Goal: Task Accomplishment & Management: Use online tool/utility

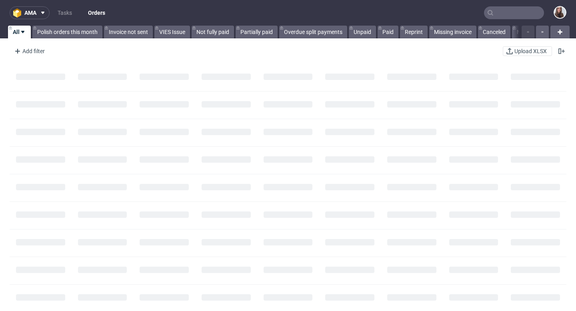
click at [498, 14] on input "text" at bounding box center [514, 12] width 60 height 13
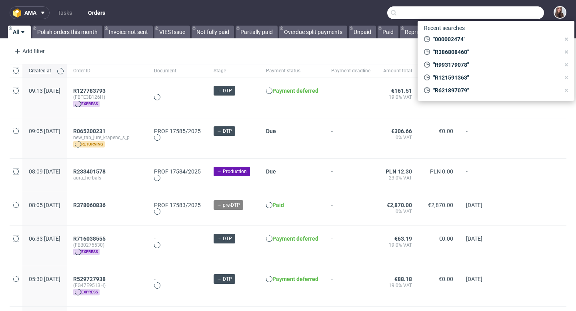
paste input "#R600429891"
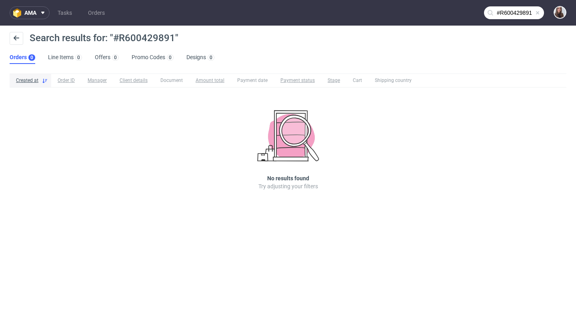
click at [500, 10] on input "#R600429891" at bounding box center [514, 12] width 60 height 13
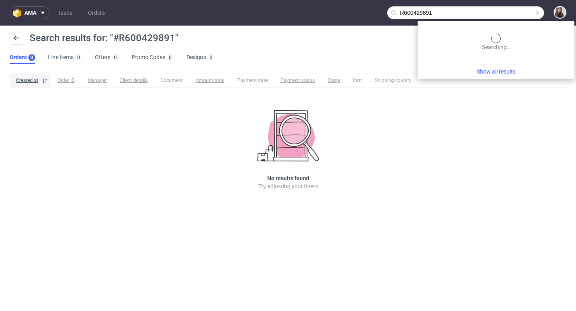
type input "R600429891"
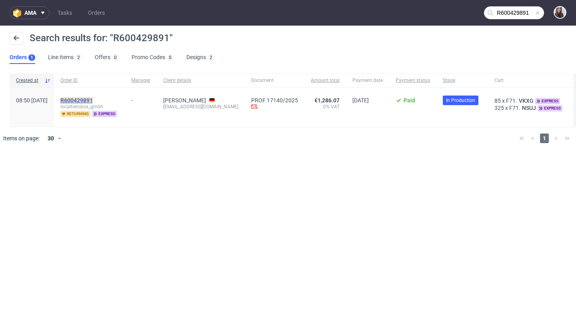
click at [93, 97] on mark "R600429891" at bounding box center [76, 100] width 32 height 6
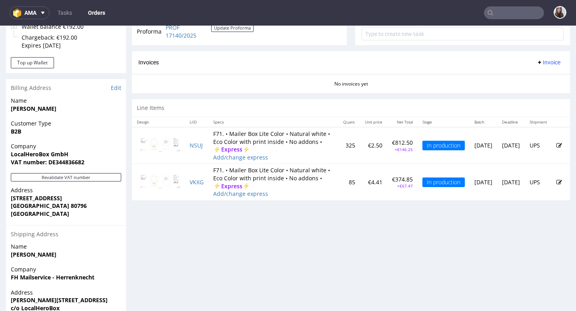
scroll to position [314, 0]
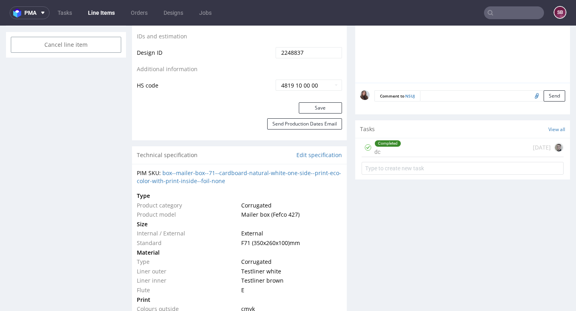
scroll to position [435, 0]
click at [378, 155] on div "Completed dc" at bounding box center [387, 146] width 27 height 18
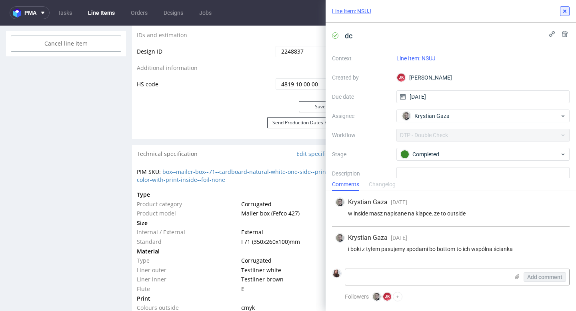
click at [566, 11] on icon at bounding box center [565, 11] width 6 height 6
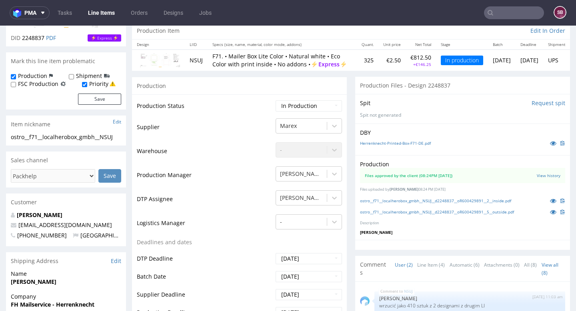
scroll to position [80, 0]
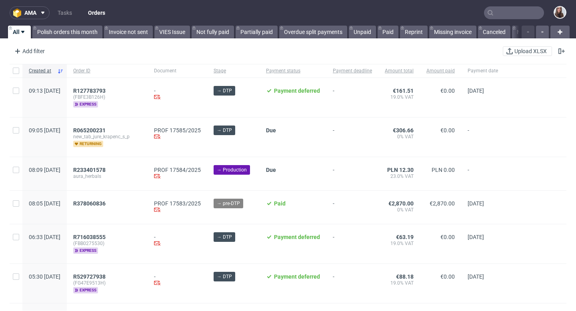
click at [500, 10] on input "text" at bounding box center [514, 12] width 60 height 13
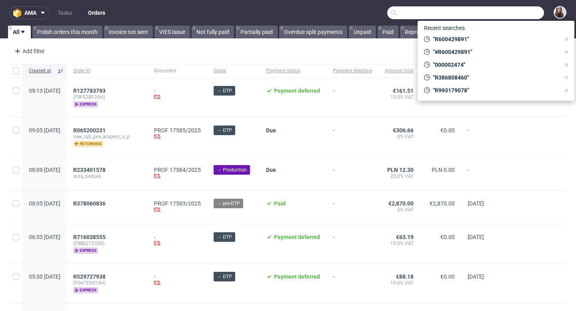
paste input "R925968592"
type input "R925968592"
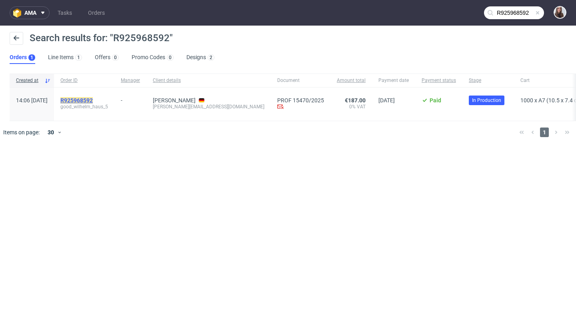
click at [93, 98] on mark "R925968592" at bounding box center [76, 100] width 32 height 6
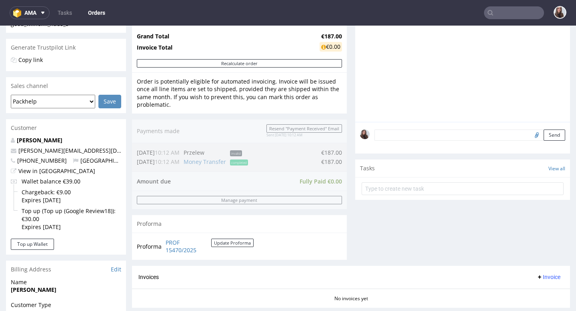
scroll to position [153, 0]
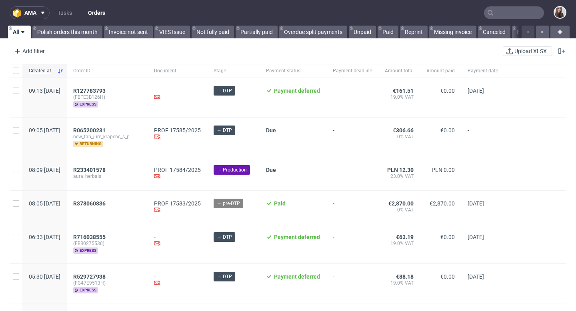
click at [502, 15] on input "text" at bounding box center [514, 12] width 60 height 13
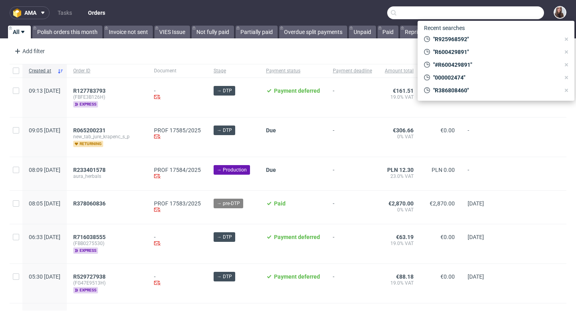
paste input "R076751560"
type input "R076751560"
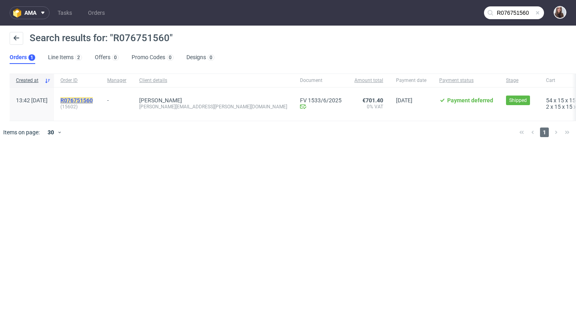
click at [93, 98] on mark "R076751560" at bounding box center [76, 100] width 32 height 6
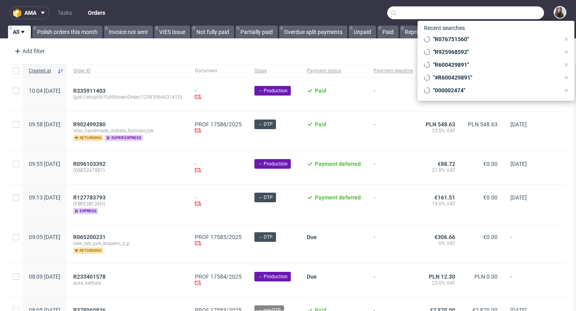
click at [513, 17] on input "text" at bounding box center [465, 12] width 157 height 13
paste input "000002474"
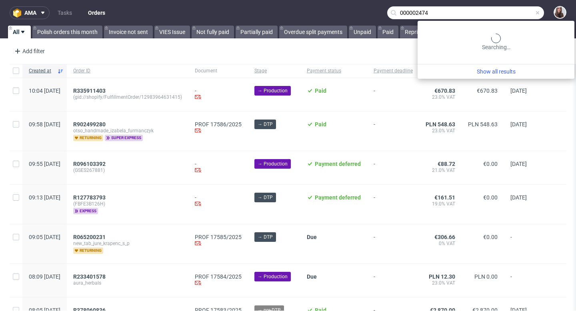
type input "000002474"
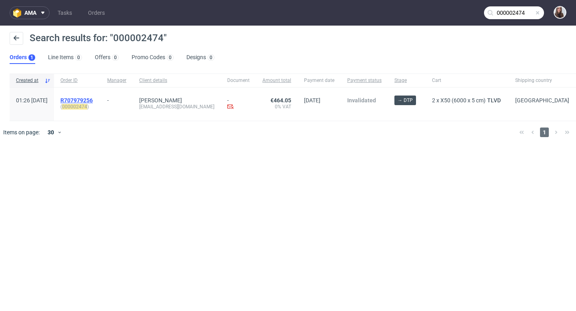
click at [93, 100] on span "R707979256" at bounding box center [76, 100] width 32 height 6
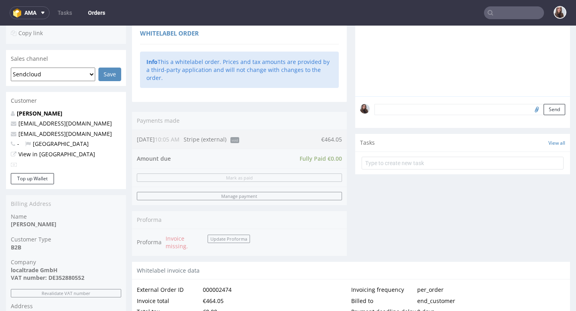
scroll to position [200, 0]
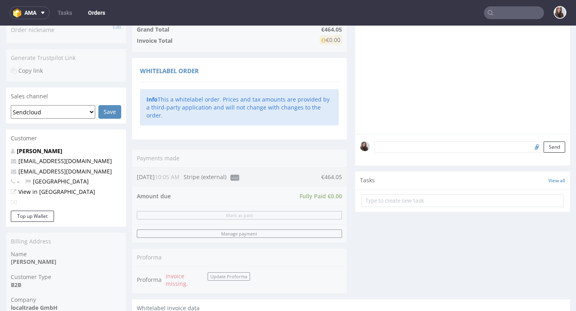
scroll to position [170, 0]
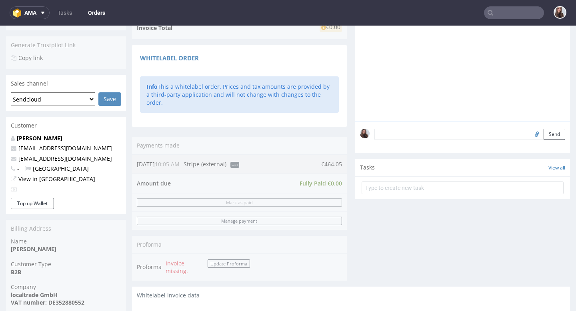
drag, startPoint x: 340, startPoint y: 156, endPoint x: 316, endPoint y: 156, distance: 23.2
click at [316, 156] on div "Order summary 1 Line Item (Net Total) 377.28 additional_customs 0.0 Tax rates 0…" at bounding box center [239, 119] width 215 height 336
click at [490, 192] on input "text" at bounding box center [463, 188] width 202 height 13
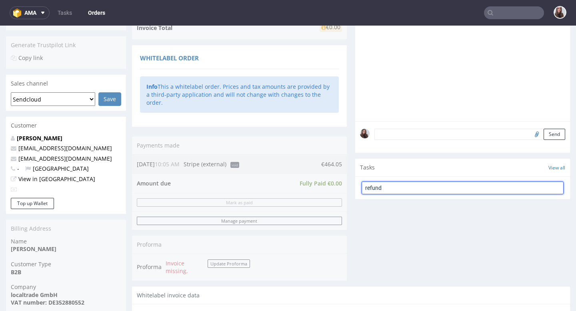
type input "refund"
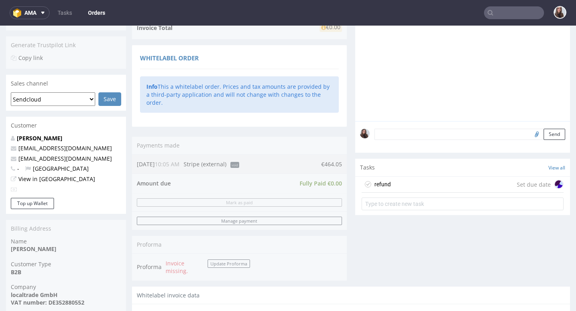
click at [518, 189] on div "Set due date" at bounding box center [540, 185] width 47 height 10
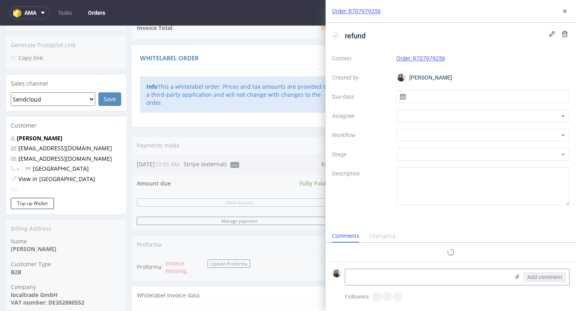
scroll to position [6, 0]
click at [449, 92] on input "text" at bounding box center [483, 96] width 174 height 13
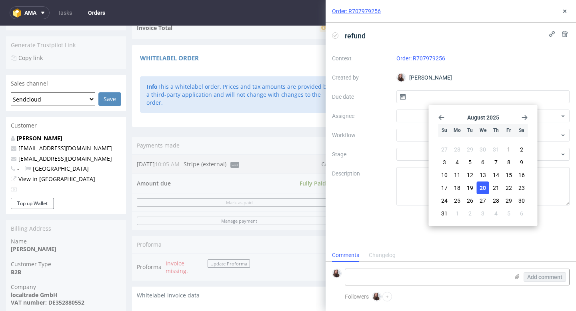
click at [484, 187] on span "20" at bounding box center [483, 188] width 6 height 8
type input "20/08/2025"
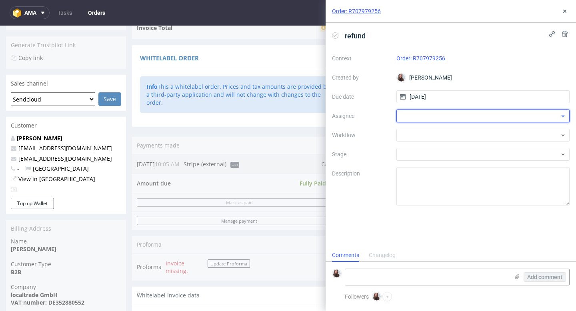
click at [457, 116] on div at bounding box center [483, 116] width 174 height 13
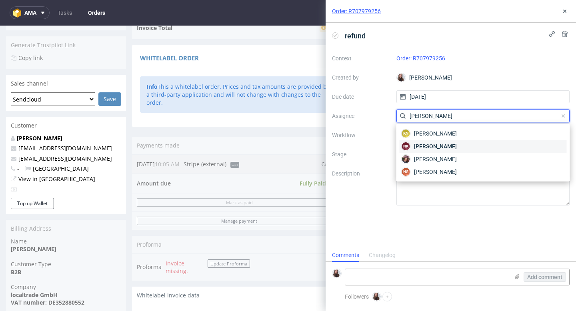
type input "natalia"
click at [463, 142] on div "NK Natalia Kaczorowska" at bounding box center [483, 146] width 167 height 13
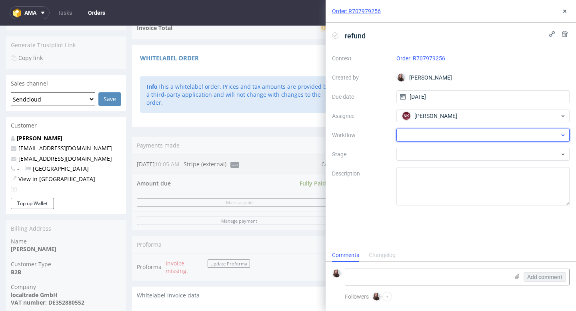
click at [446, 133] on div at bounding box center [483, 135] width 174 height 13
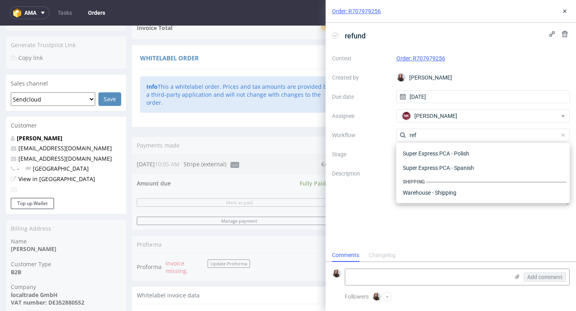
scroll to position [43, 0]
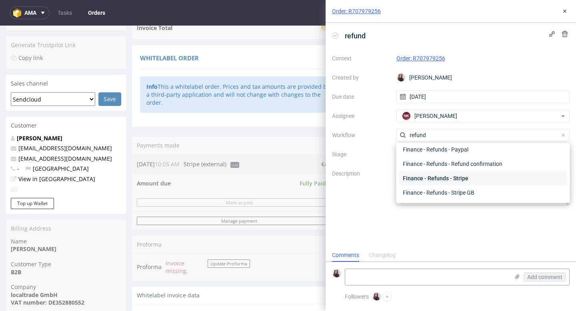
type input "refund"
click at [470, 176] on div "Finance - Refunds - Stripe" at bounding box center [483, 178] width 167 height 14
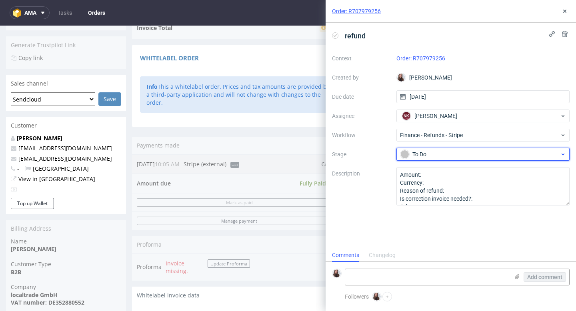
click at [446, 153] on div "To Do" at bounding box center [479, 154] width 159 height 9
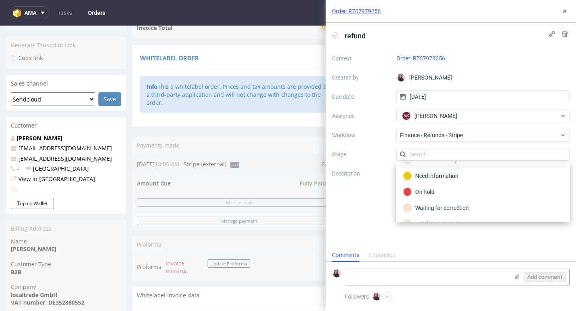
scroll to position [0, 0]
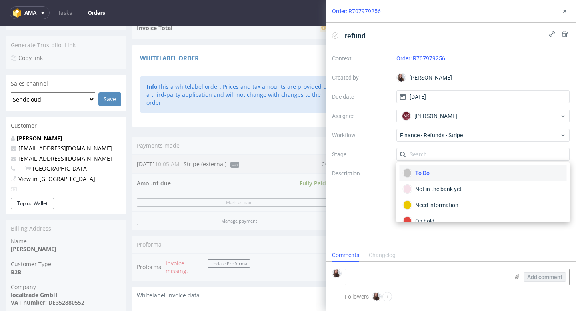
click at [361, 212] on div "refund Context Order: R707979256 Created by Sandra Beśka Due date 20/08/2025 As…" at bounding box center [451, 136] width 250 height 226
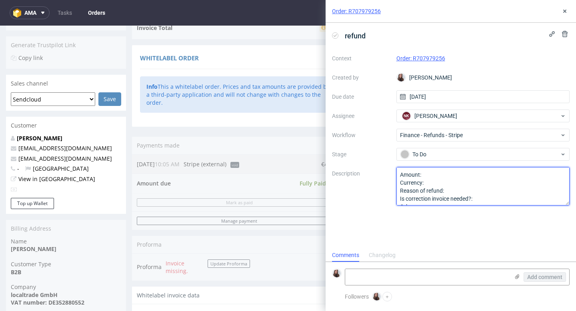
click at [436, 177] on textarea "Amount: Currency: Reason of refund: Is correction invoice needed?: Other:" at bounding box center [483, 186] width 174 height 38
click at [437, 182] on textarea "Amount: Currency: Reason of refund: Is correction invoice needed?: Other:" at bounding box center [483, 186] width 174 height 38
click at [434, 173] on textarea "Amount: Currency: Reason of refund: Is correction invoice needed?: Other:" at bounding box center [483, 186] width 174 height 38
click at [449, 190] on textarea "Amount: Currency: Reason of refund: Is correction invoice needed?: Other:" at bounding box center [483, 186] width 174 height 38
click at [433, 173] on textarea "Amount: Currency: Reason of refund: Is correction invoice needed?: Other:" at bounding box center [483, 186] width 174 height 38
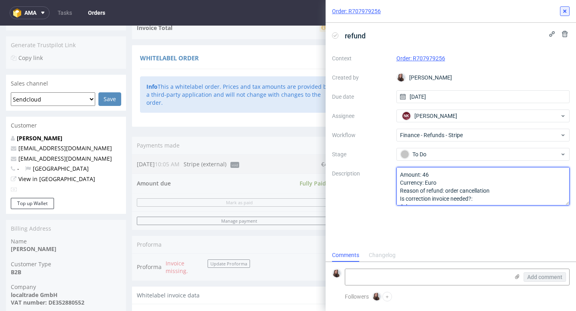
type textarea "Amount: 46 Currency: Euro Reason of refund: order cancellation Is correction in…"
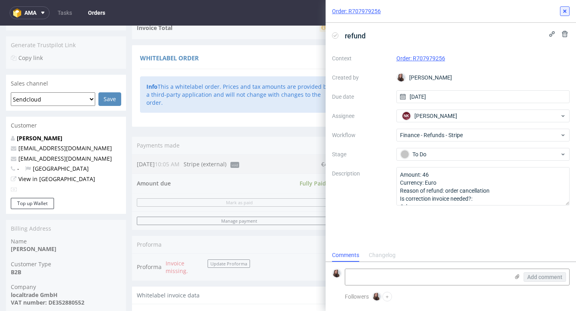
click at [564, 12] on use at bounding box center [564, 11] width 3 height 3
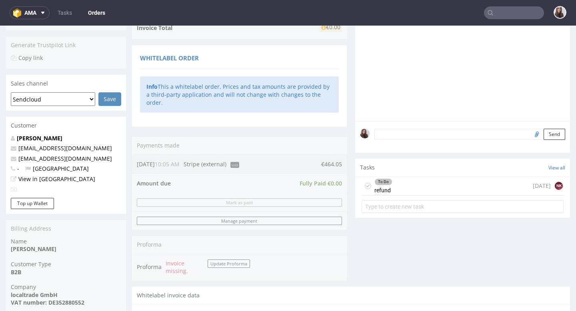
click at [432, 189] on div "To Do refund today NK" at bounding box center [463, 186] width 202 height 19
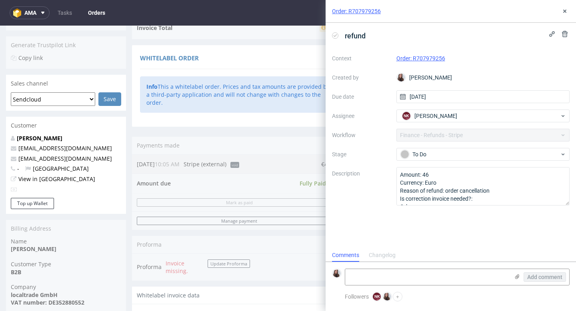
scroll to position [6, 0]
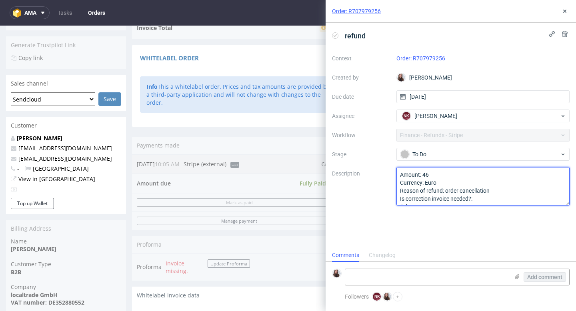
click at [440, 177] on textarea "Amount: 46 Currency: Euro Reason of refund: order cancellation Is correction in…" at bounding box center [483, 186] width 174 height 38
click at [489, 190] on textarea "Amount: 46 Currency: Euro Reason of refund: order cancellation Is correction in…" at bounding box center [483, 186] width 174 height 38
type textarea "Amount: 464,05 Currency: Euro Reason of refund: order cancellation Is correctio…"
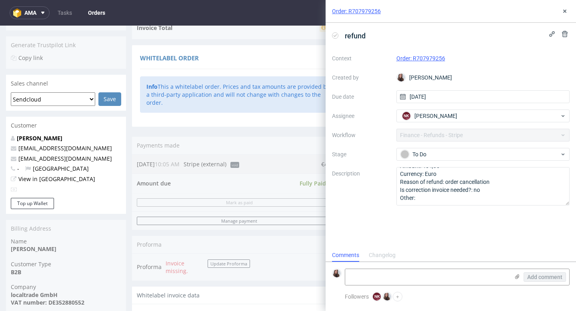
click at [514, 230] on div "refund Context Order: R707979256 Created by Sandra Beśka Due date 20/08/2025 As…" at bounding box center [451, 136] width 250 height 226
click at [566, 12] on icon at bounding box center [565, 11] width 6 height 6
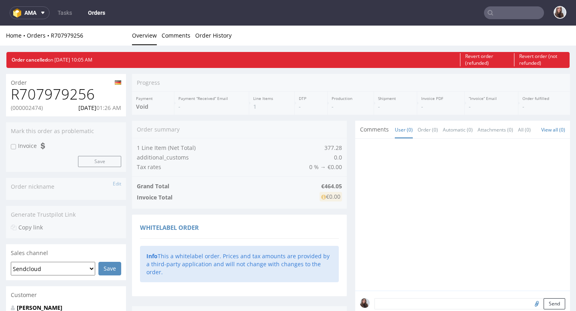
click at [504, 14] on input "text" at bounding box center [514, 12] width 60 height 13
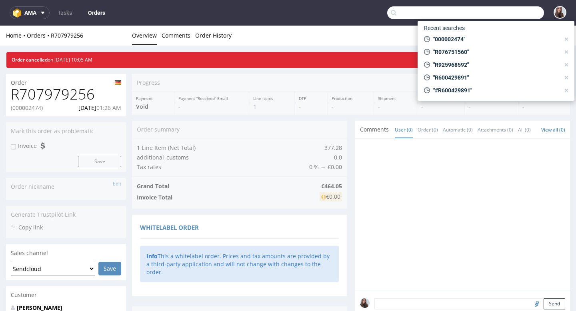
click at [440, 16] on input "text" at bounding box center [465, 12] width 157 height 13
paste input "000001900"
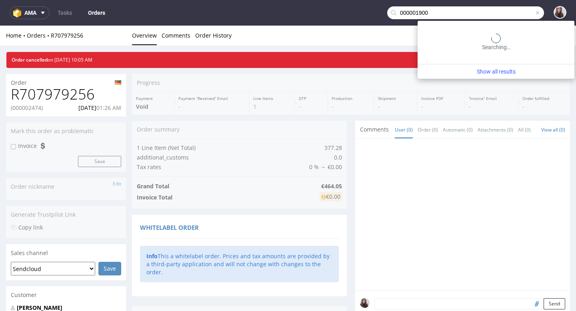
type input "000001900"
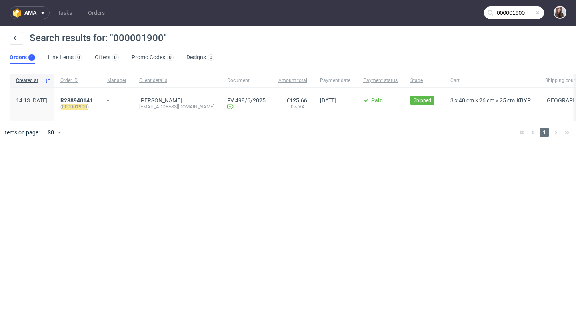
click at [101, 96] on div "R288940141 ( 000001900 )" at bounding box center [77, 104] width 47 height 33
click at [93, 100] on span "R288940141" at bounding box center [76, 100] width 32 height 6
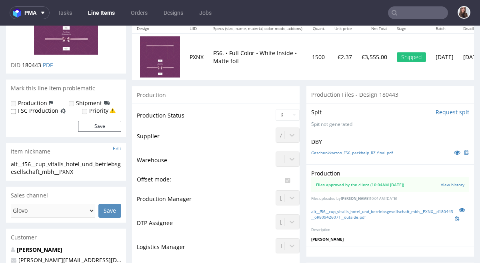
scroll to position [102, 0]
